Goal: Information Seeking & Learning: Learn about a topic

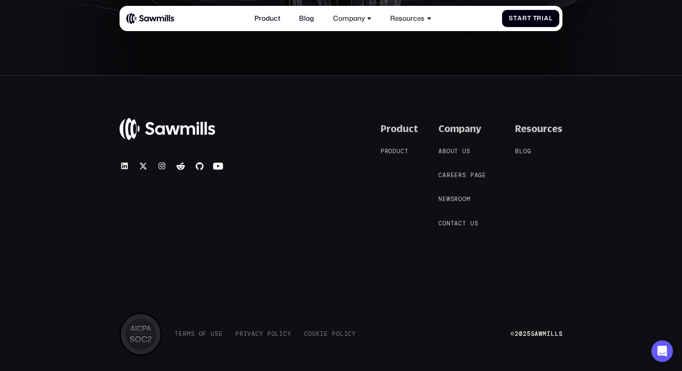
scroll to position [3474, 0]
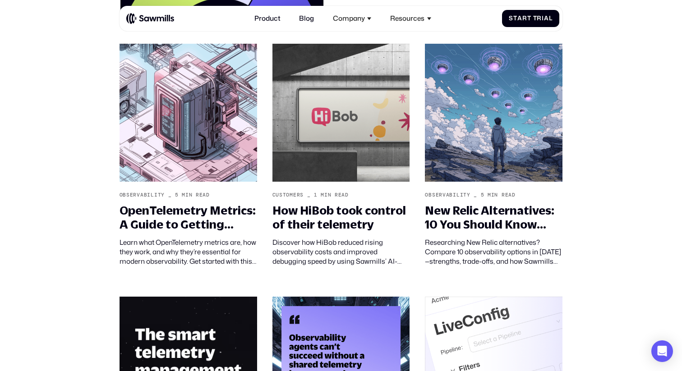
scroll to position [337, 0]
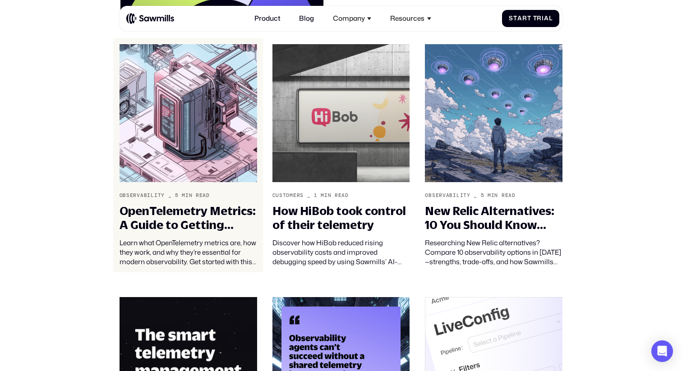
click at [189, 164] on img at bounding box center [189, 113] width 138 height 138
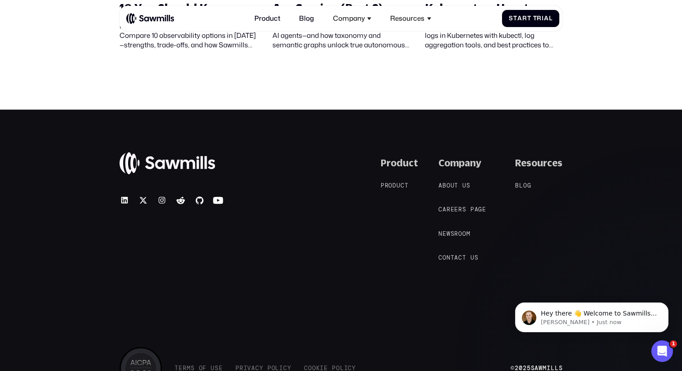
scroll to position [8625, 0]
